Goal: Find specific page/section: Find specific page/section

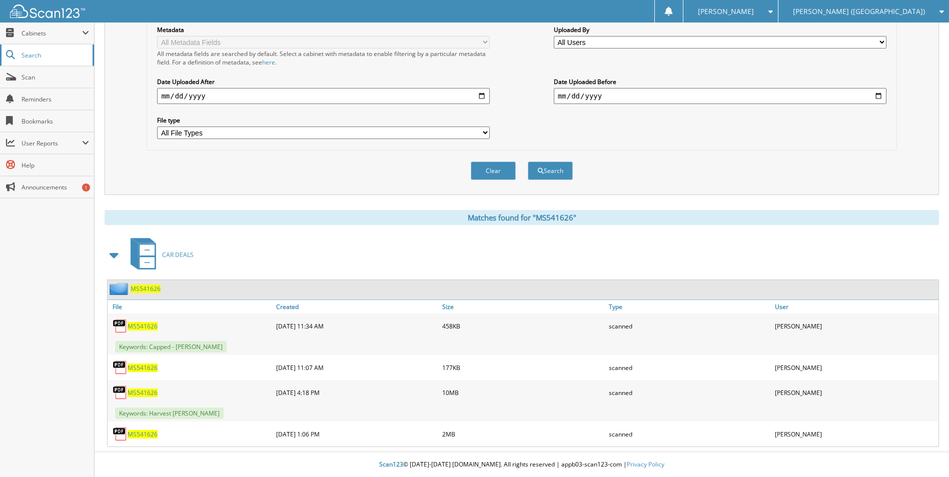
click at [32, 61] on link "Search" at bounding box center [47, 56] width 94 height 22
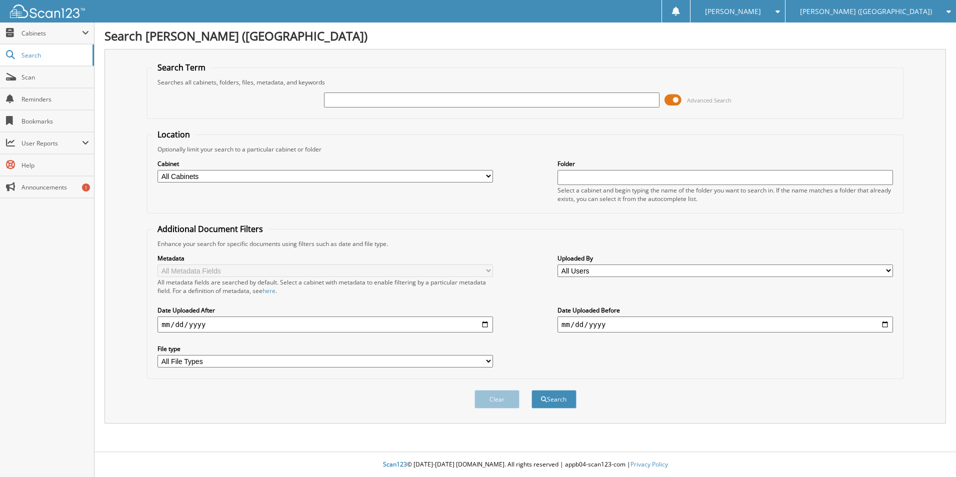
type input "121695"
drag, startPoint x: 370, startPoint y: 104, endPoint x: 299, endPoint y: 105, distance: 70.5
click at [299, 105] on div "121695 Advanced Search" at bounding box center [526, 100] width 746 height 27
click at [385, 100] on input "text" at bounding box center [492, 100] width 336 height 15
paste input "MS541626"
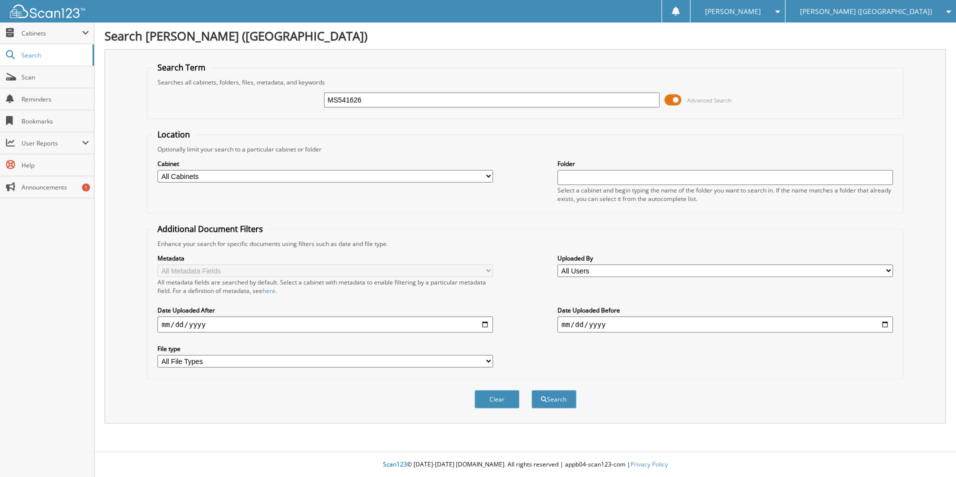
type input "MS541626"
click at [532, 390] on button "Search" at bounding box center [554, 399] width 45 height 19
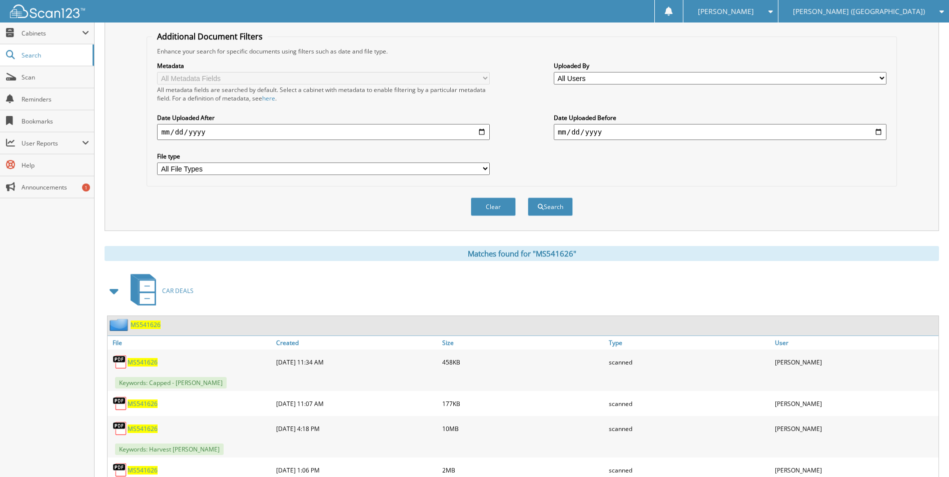
scroll to position [229, 0]
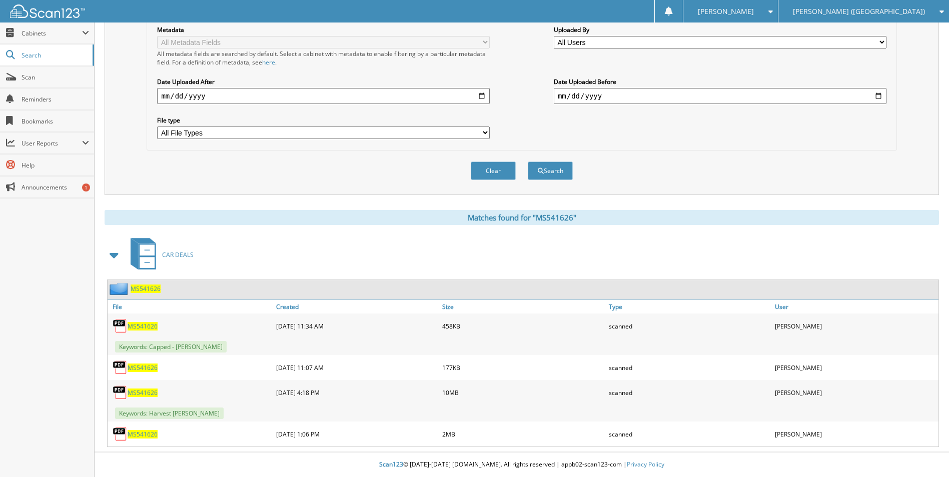
click at [145, 435] on span "MS541626" at bounding box center [143, 434] width 30 height 9
click at [146, 395] on span "MS541626" at bounding box center [143, 393] width 30 height 9
click at [151, 391] on span "MS541626" at bounding box center [143, 393] width 30 height 9
click at [151, 390] on span "MS541626" at bounding box center [143, 393] width 30 height 9
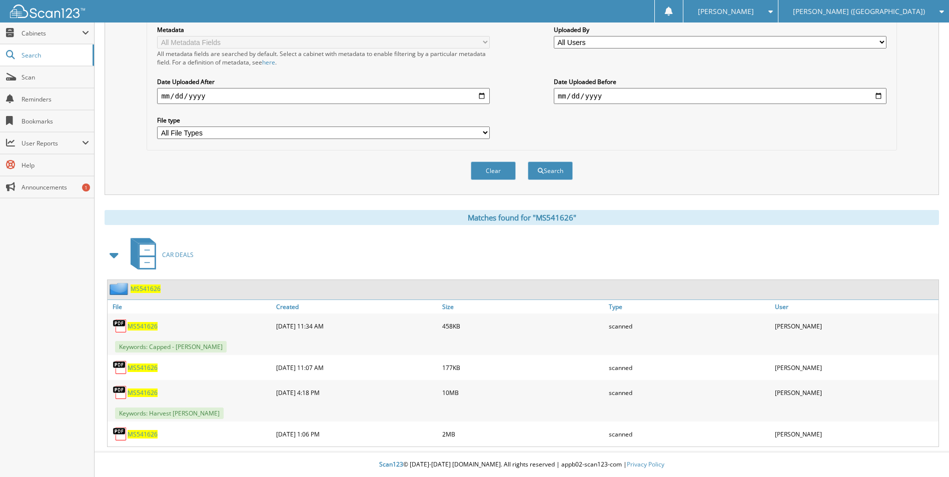
click at [145, 395] on span "MS541626" at bounding box center [143, 393] width 30 height 9
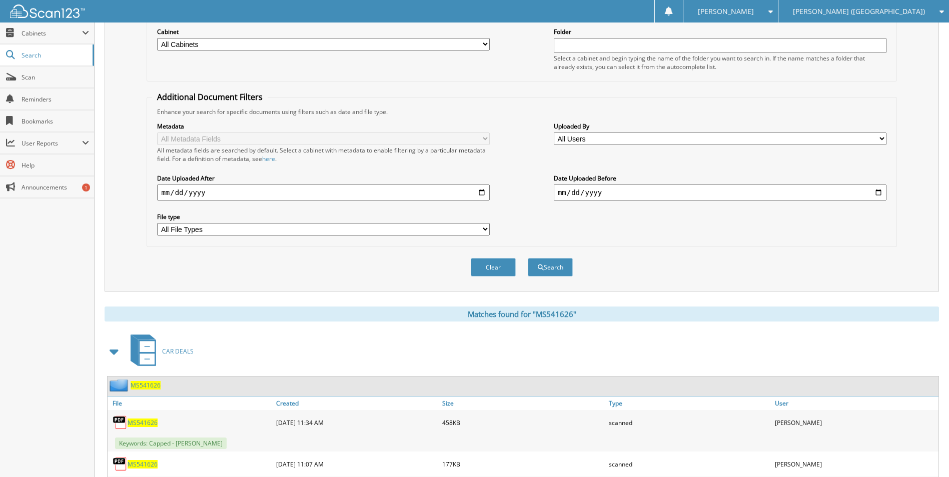
scroll to position [79, 0]
